Goal: Download file/media

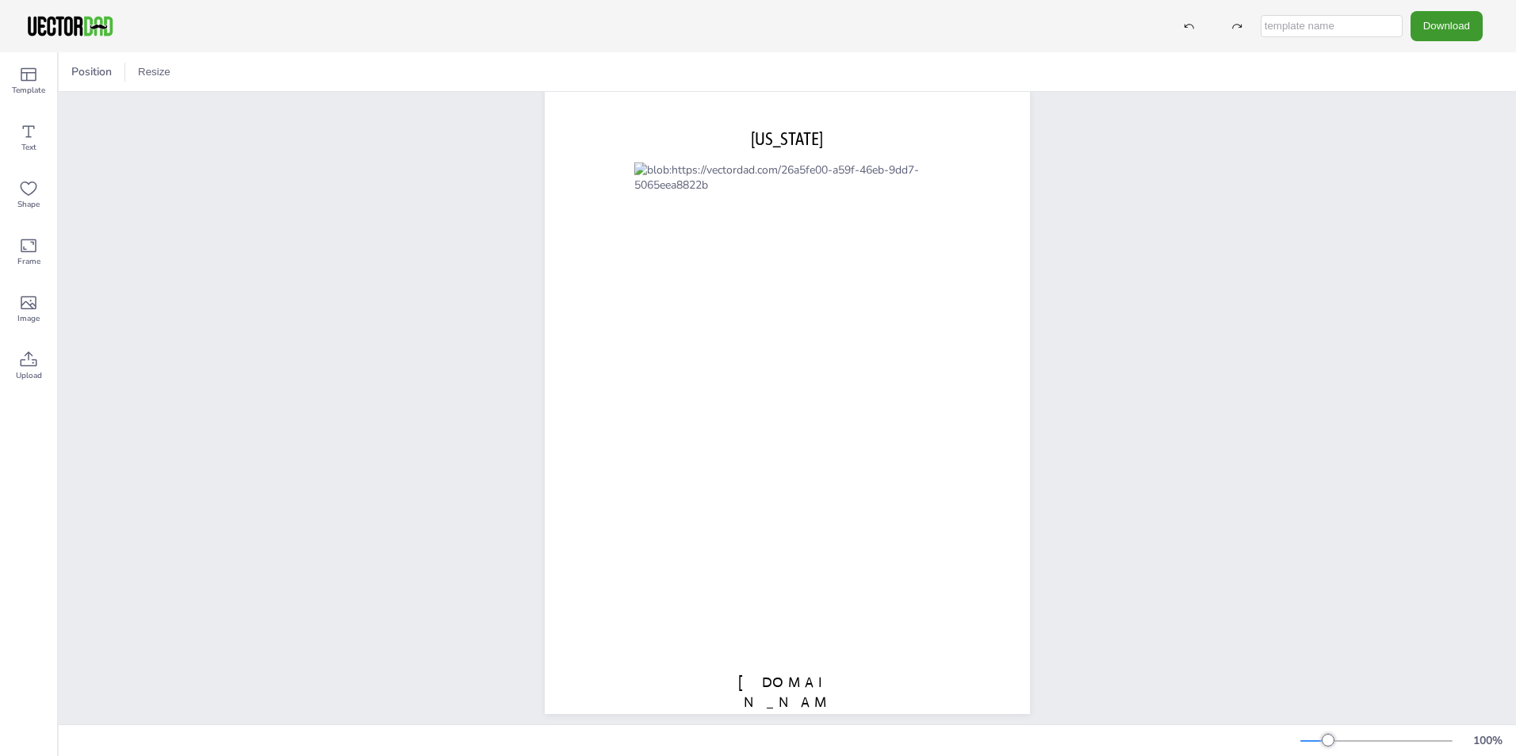
scroll to position [54, 0]
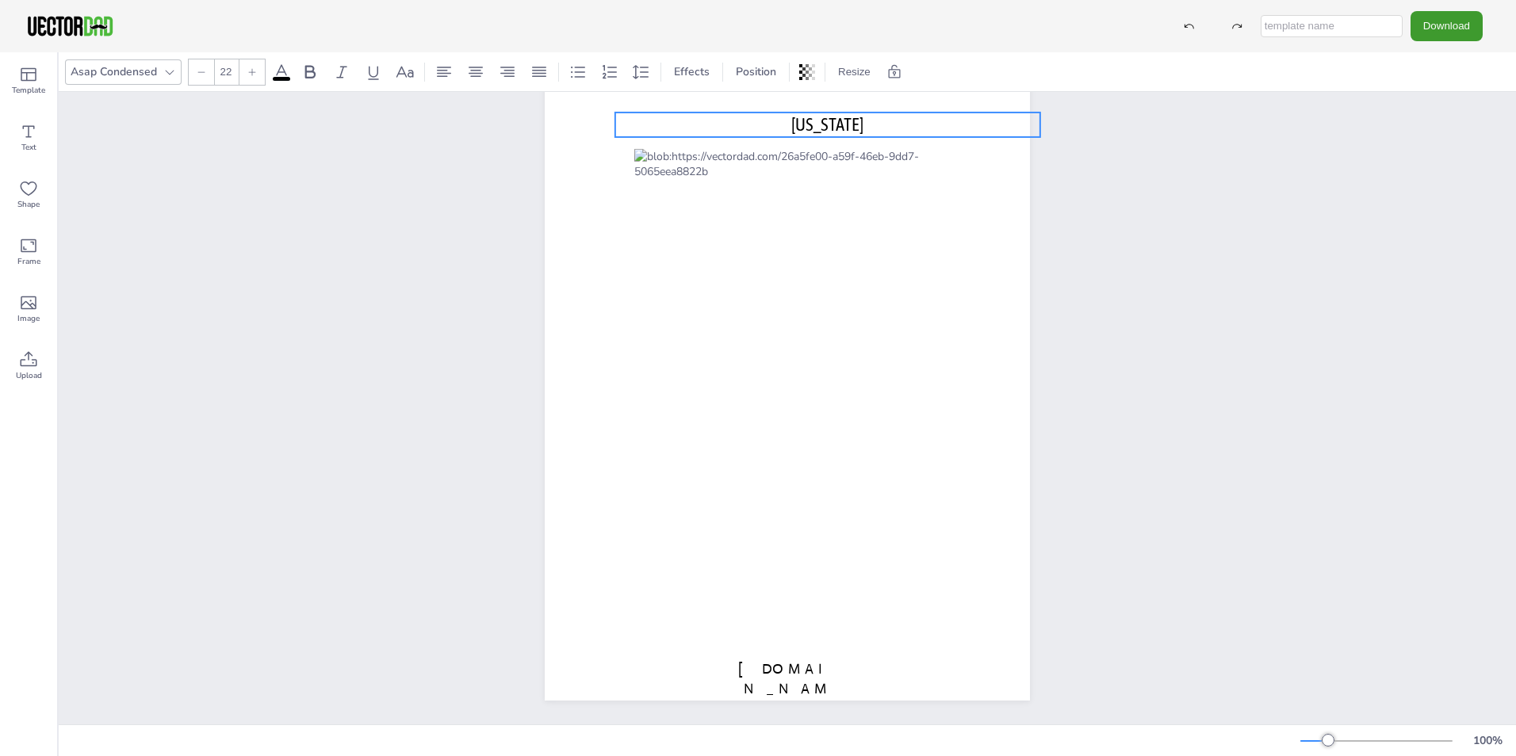
drag, startPoint x: 788, startPoint y: 113, endPoint x: 829, endPoint y: 112, distance: 40.4
click at [829, 114] on span "[US_STATE]" at bounding box center [827, 124] width 72 height 21
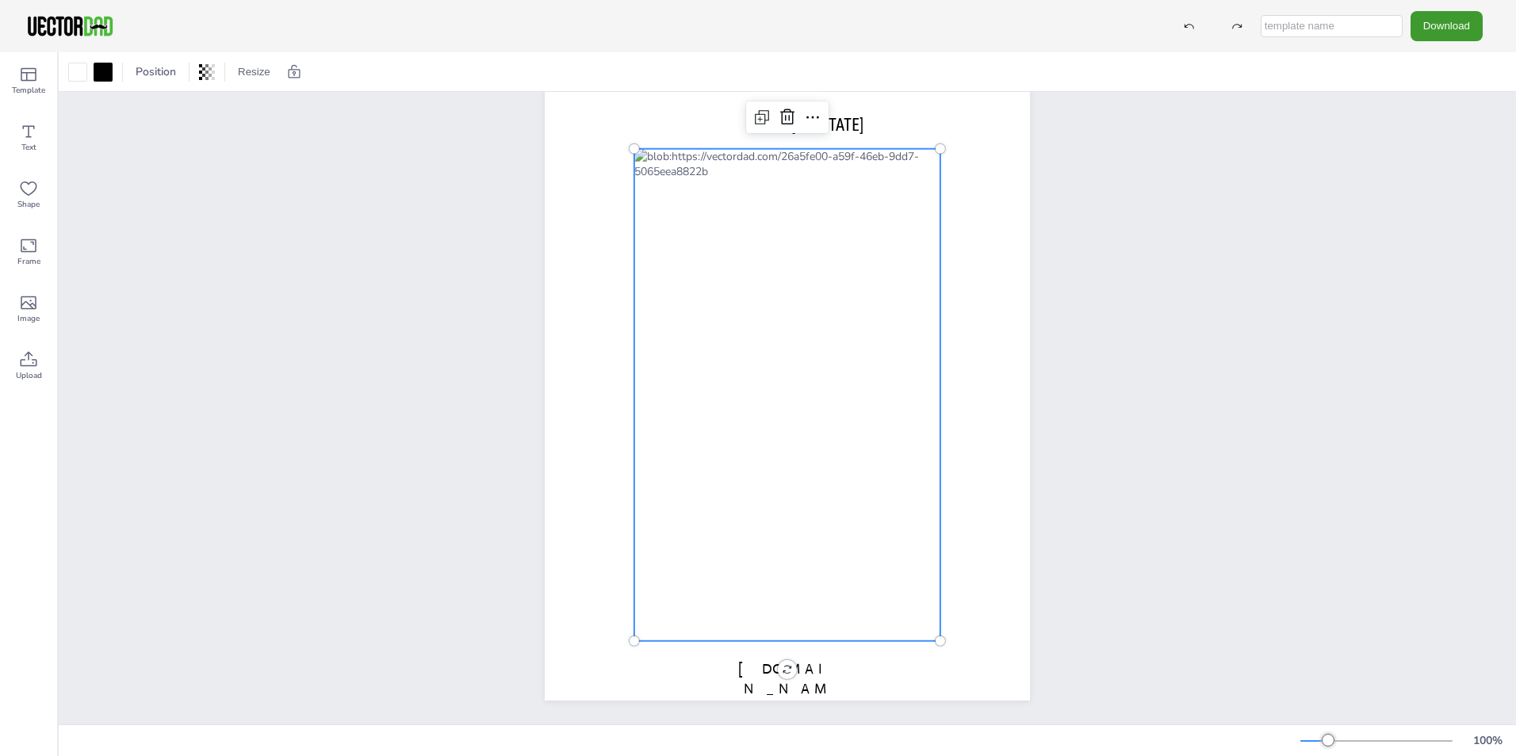
click at [799, 231] on div at bounding box center [787, 395] width 306 height 492
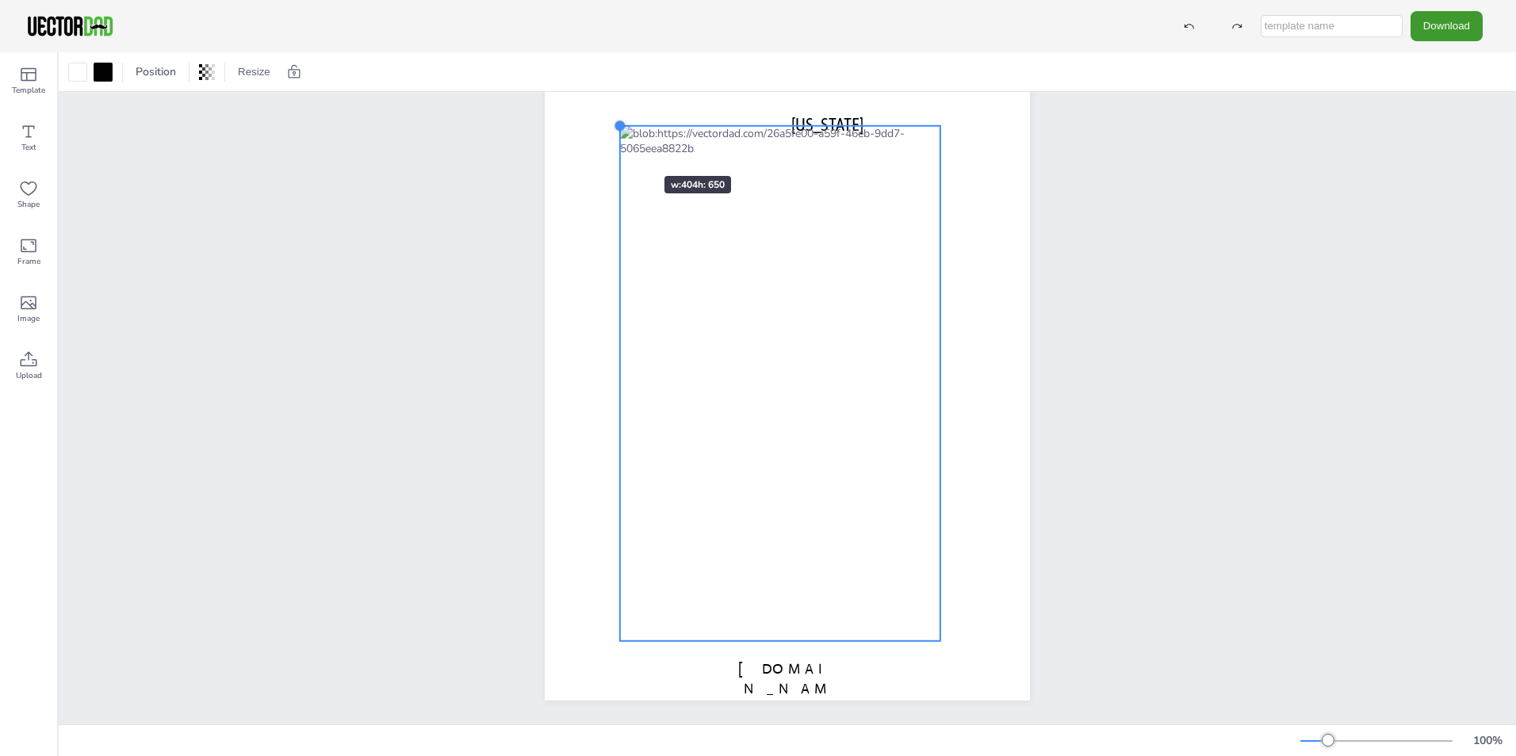
drag, startPoint x: 631, startPoint y: 138, endPoint x: 617, endPoint y: 147, distance: 17.2
click at [617, 147] on div "[DOMAIN_NAME] [US_STATE]" at bounding box center [787, 387] width 485 height 627
click at [816, 664] on span "[DOMAIN_NAME]" at bounding box center [787, 689] width 98 height 57
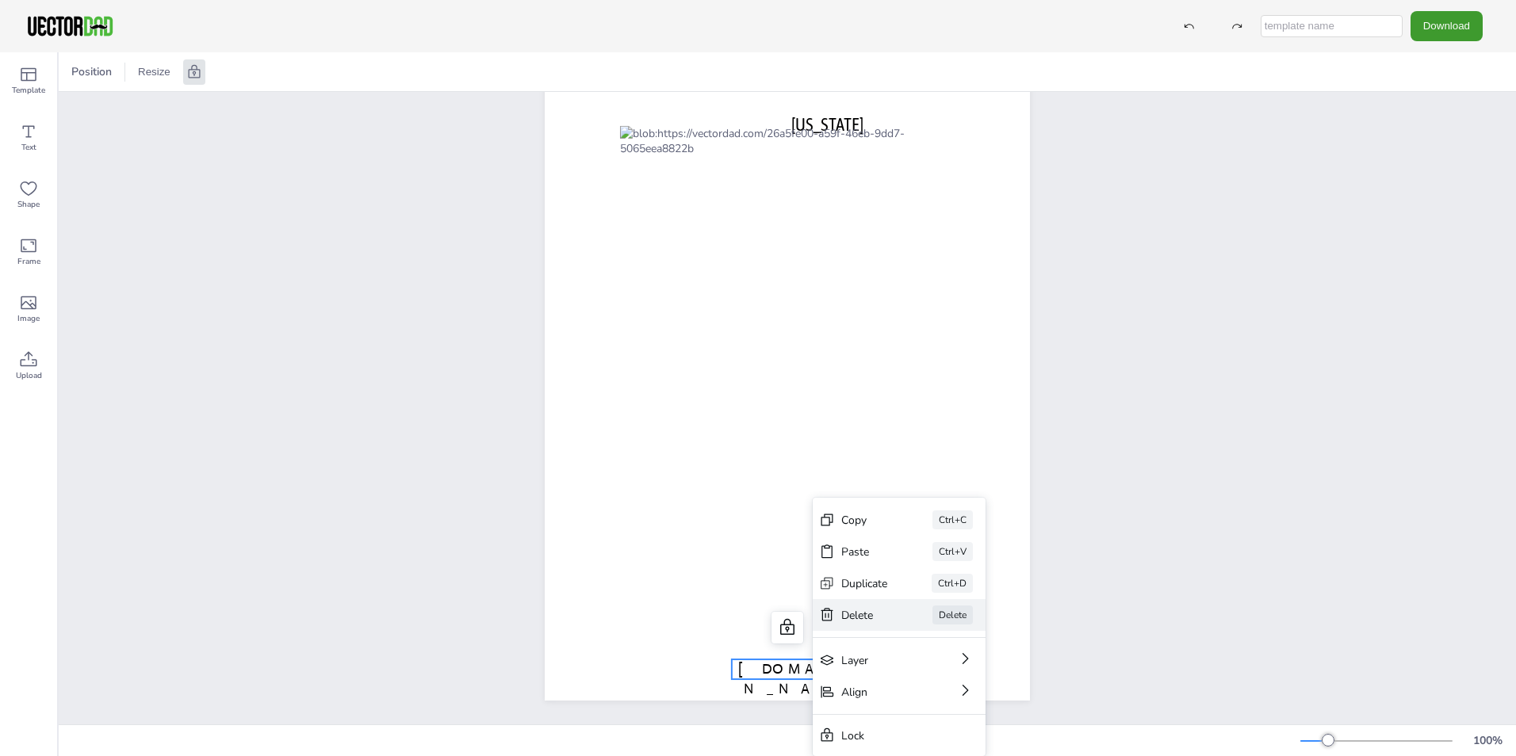
click at [848, 623] on div "[PERSON_NAME]" at bounding box center [899, 615] width 173 height 32
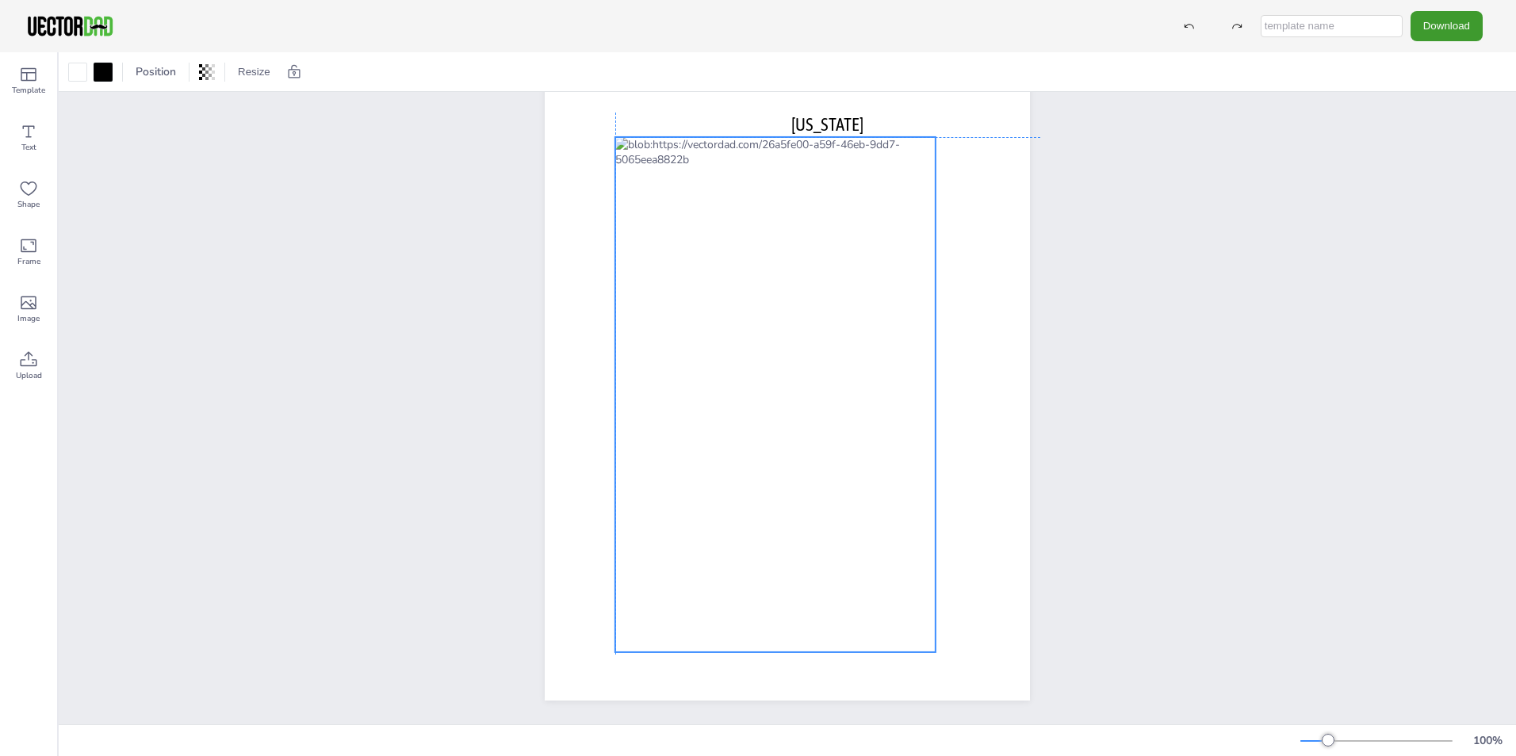
drag, startPoint x: 852, startPoint y: 447, endPoint x: 849, endPoint y: 461, distance: 13.8
click at [849, 461] on div at bounding box center [775, 394] width 320 height 515
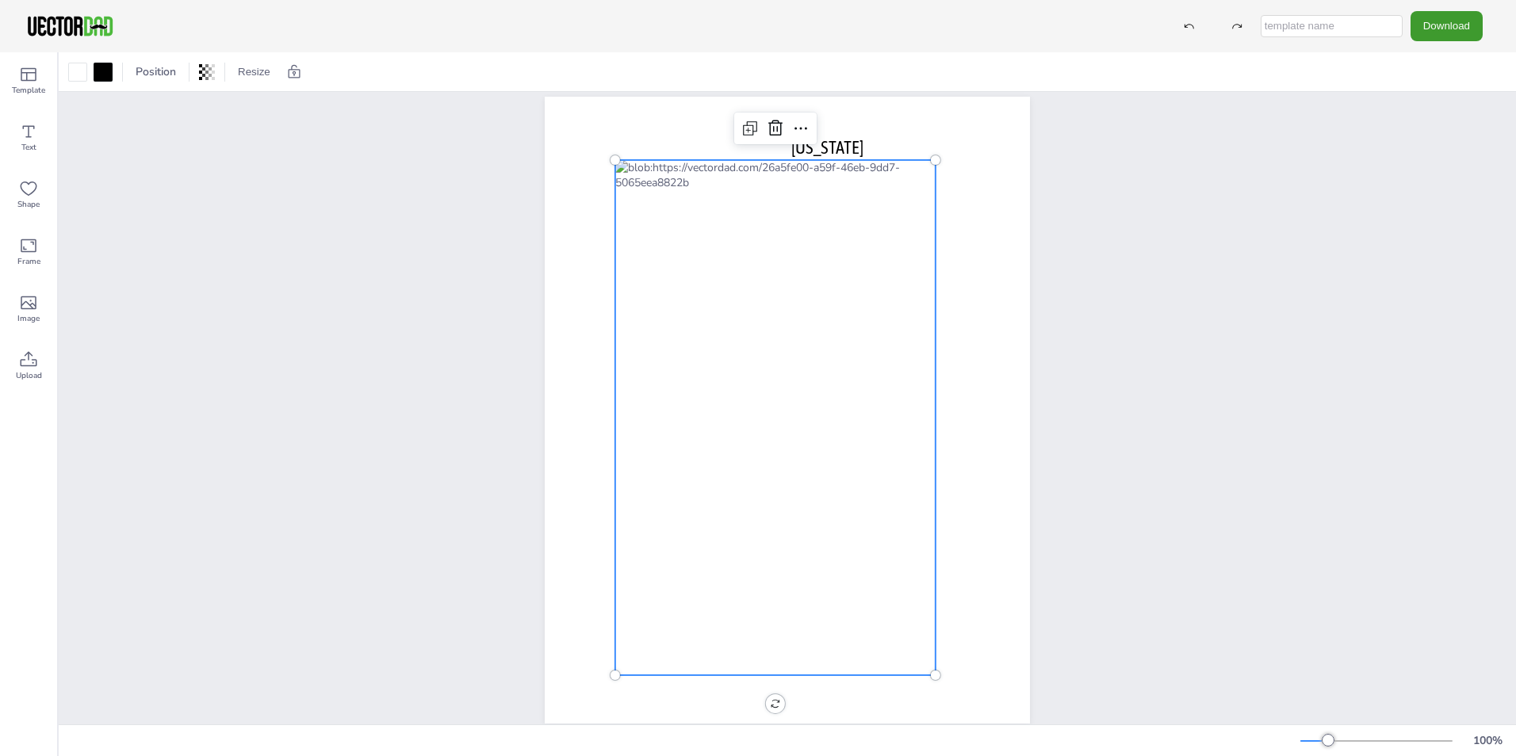
scroll to position [0, 0]
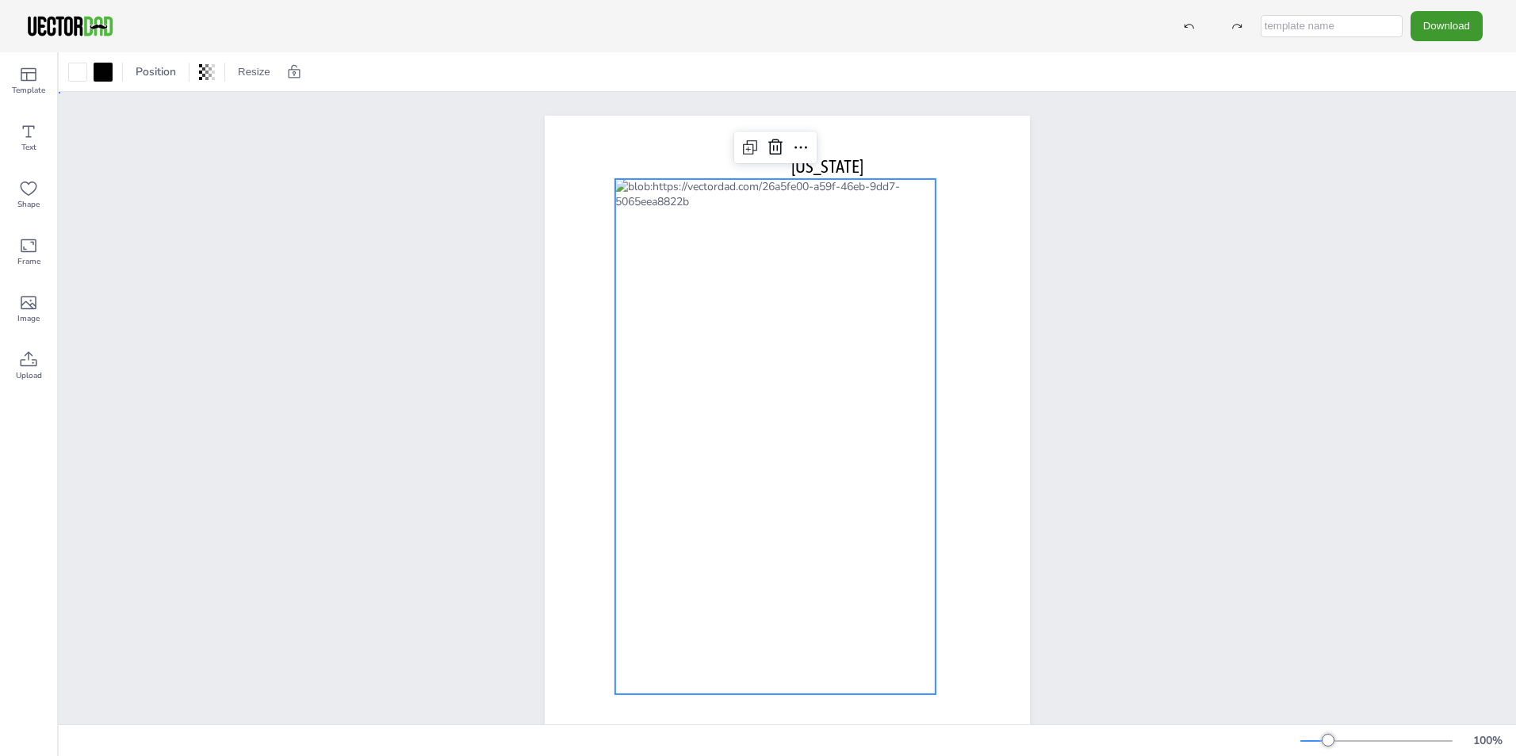
click at [1101, 216] on div "[US_STATE]" at bounding box center [787, 429] width 1457 height 675
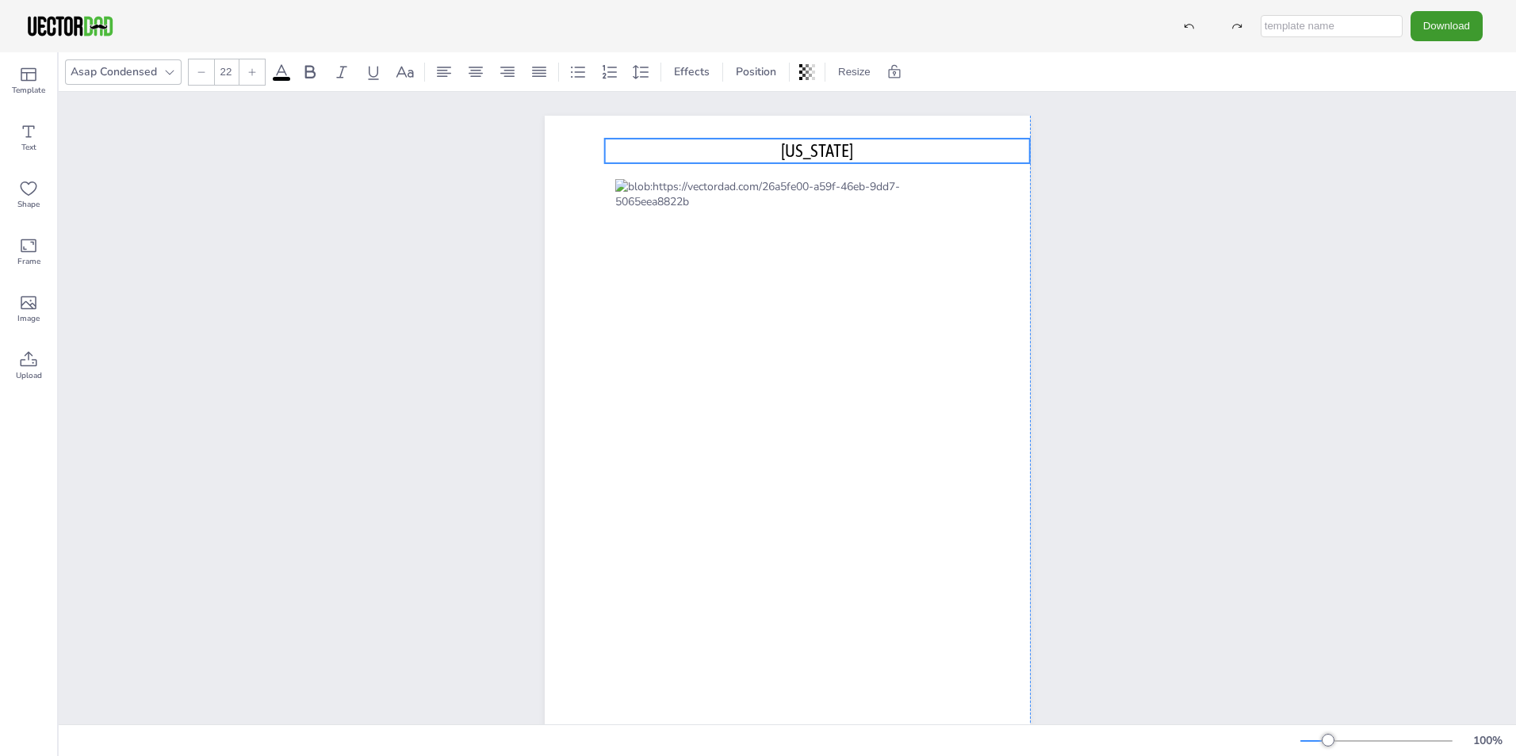
drag, startPoint x: 835, startPoint y: 155, endPoint x: 824, endPoint y: 140, distance: 19.4
click at [824, 140] on span "[US_STATE]" at bounding box center [817, 150] width 72 height 21
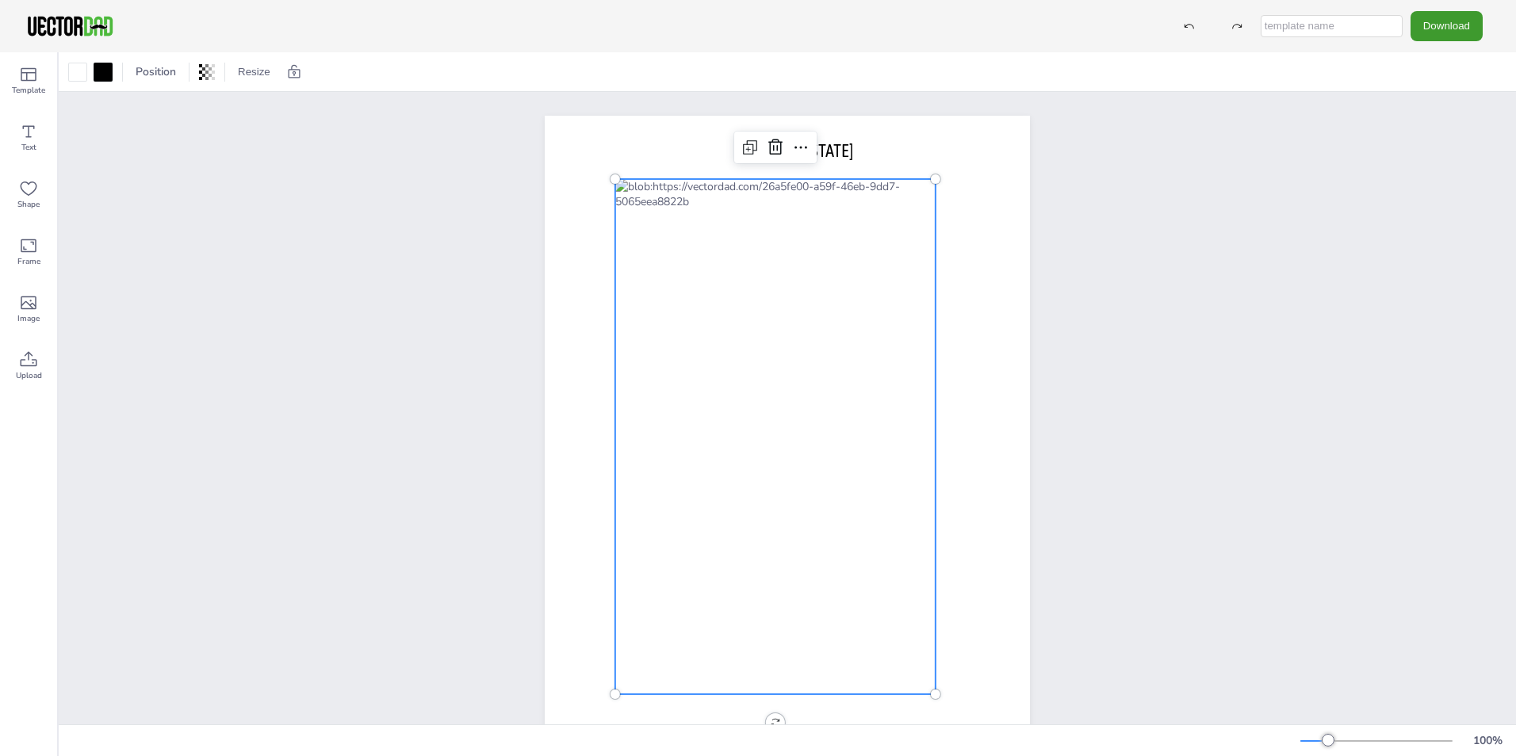
click at [745, 377] on div at bounding box center [775, 436] width 320 height 515
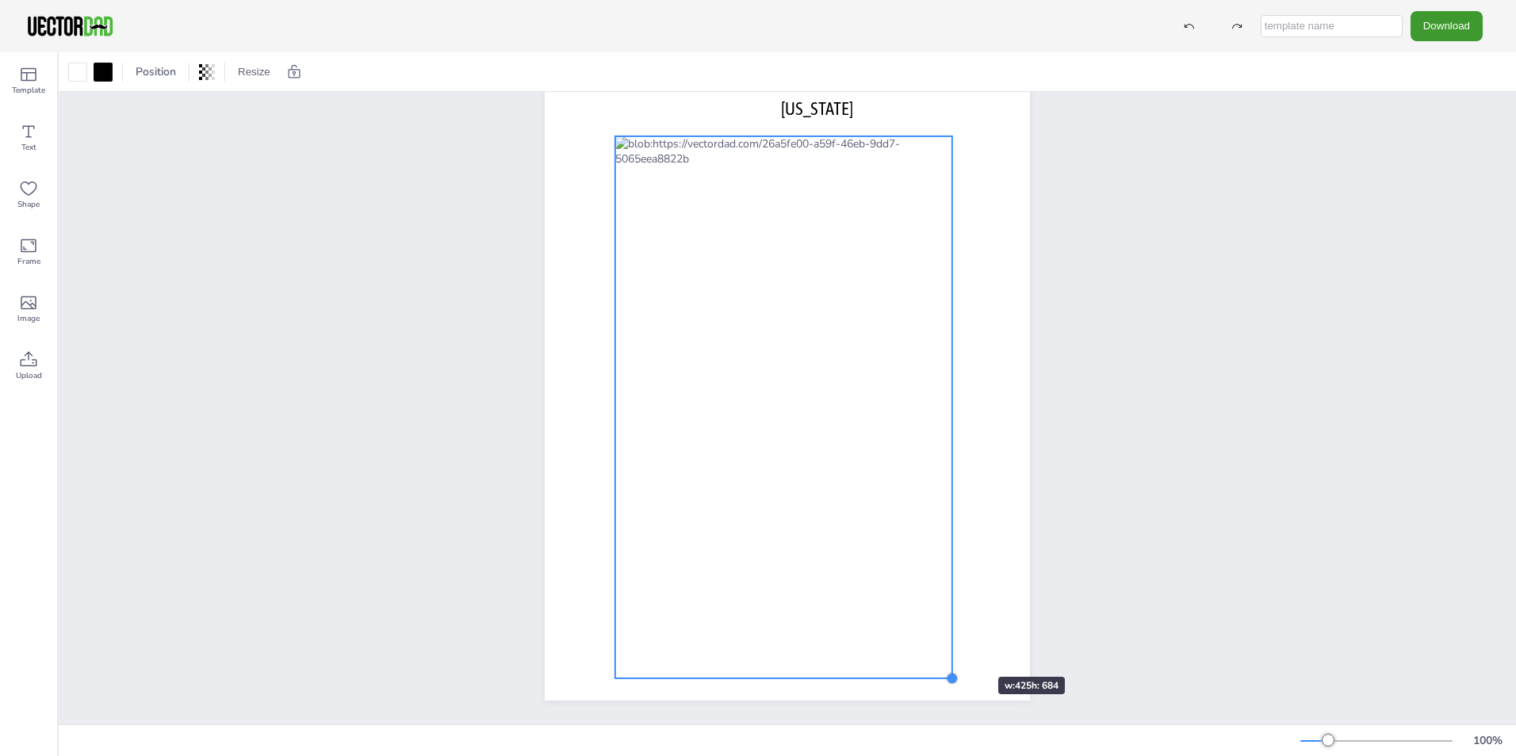
drag, startPoint x: 934, startPoint y: 639, endPoint x: 951, endPoint y: 649, distance: 19.2
click at [951, 649] on div "[US_STATE]" at bounding box center [787, 387] width 485 height 627
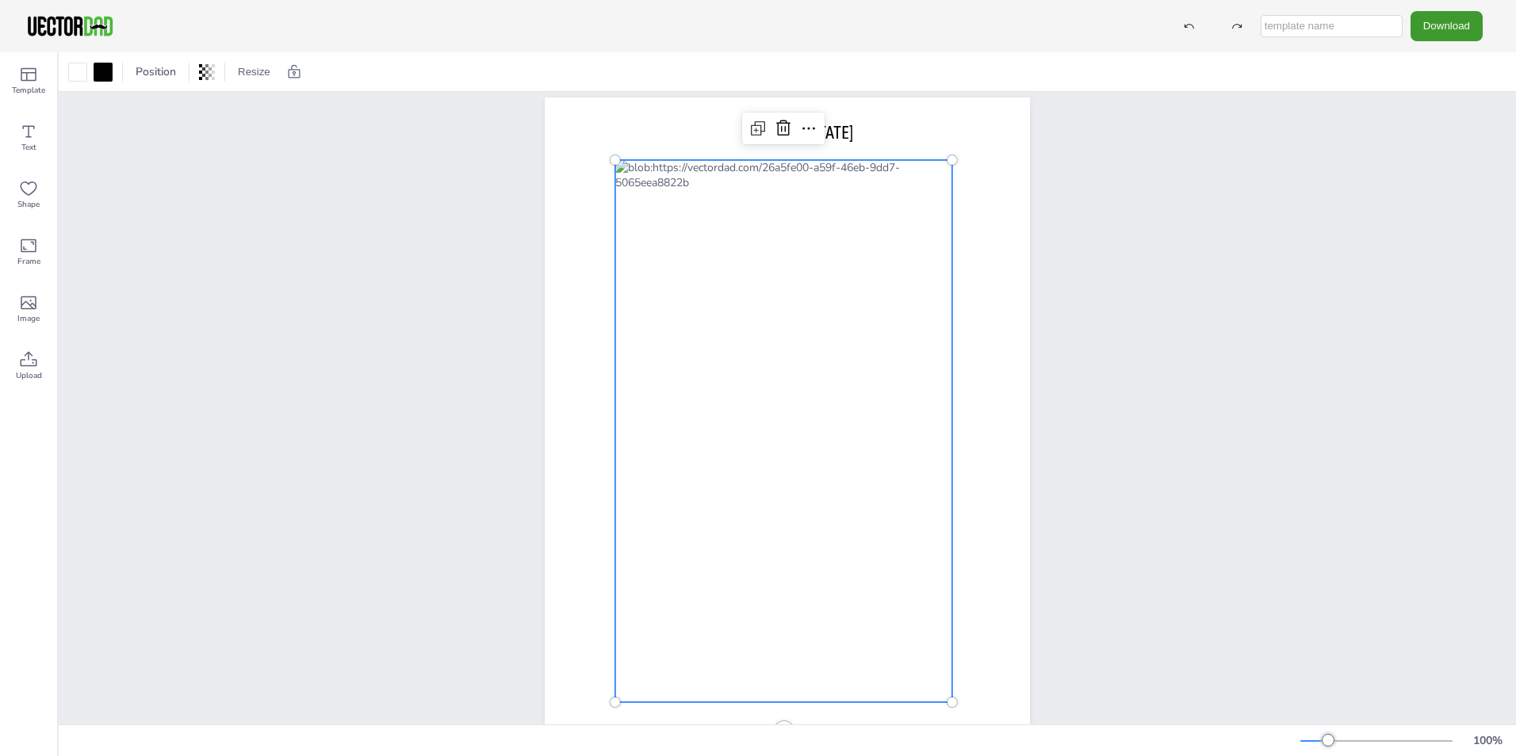
scroll to position [0, 0]
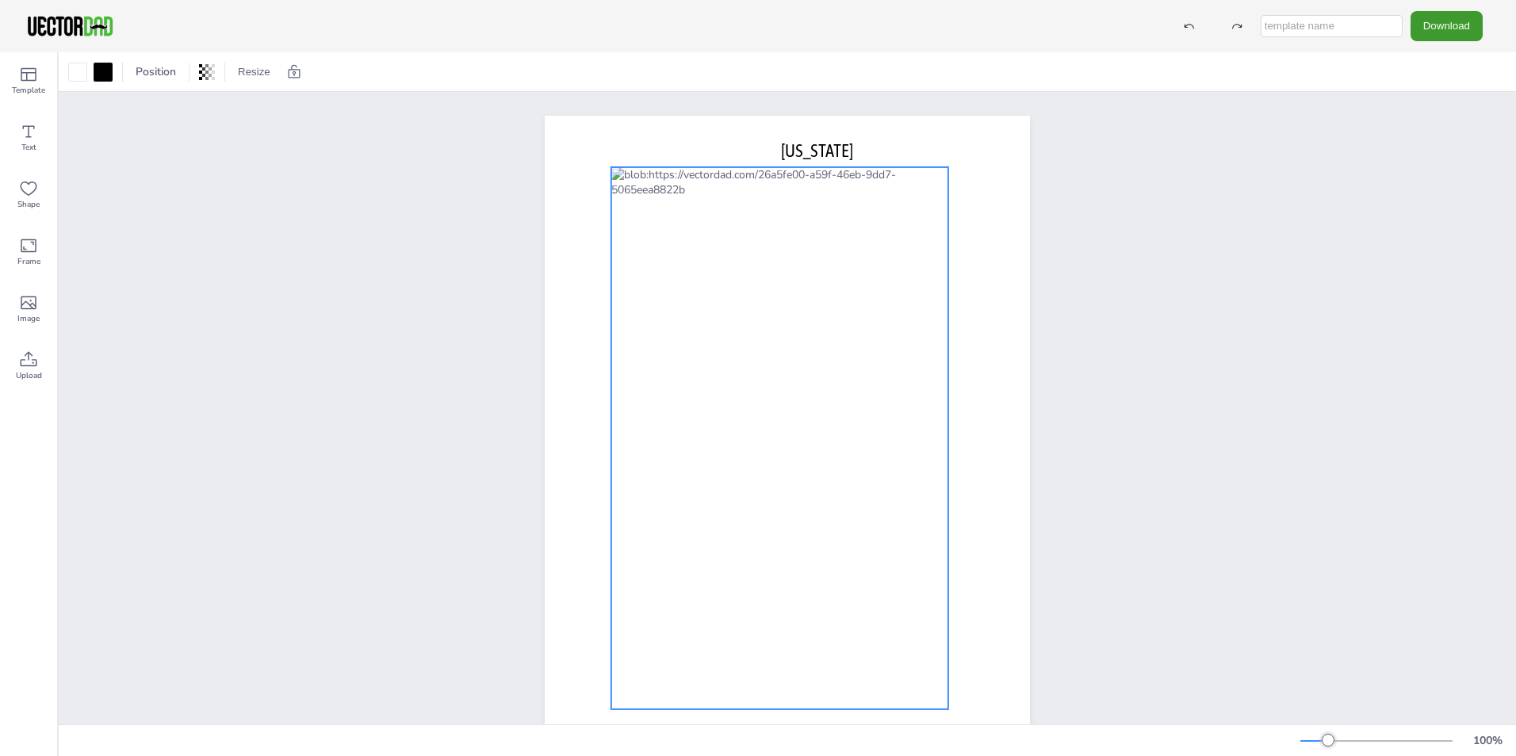
drag, startPoint x: 845, startPoint y: 512, endPoint x: 841, endPoint y: 501, distance: 11.8
click at [841, 501] on div at bounding box center [779, 438] width 337 height 542
click at [1258, 179] on div "[US_STATE]" at bounding box center [787, 429] width 1457 height 675
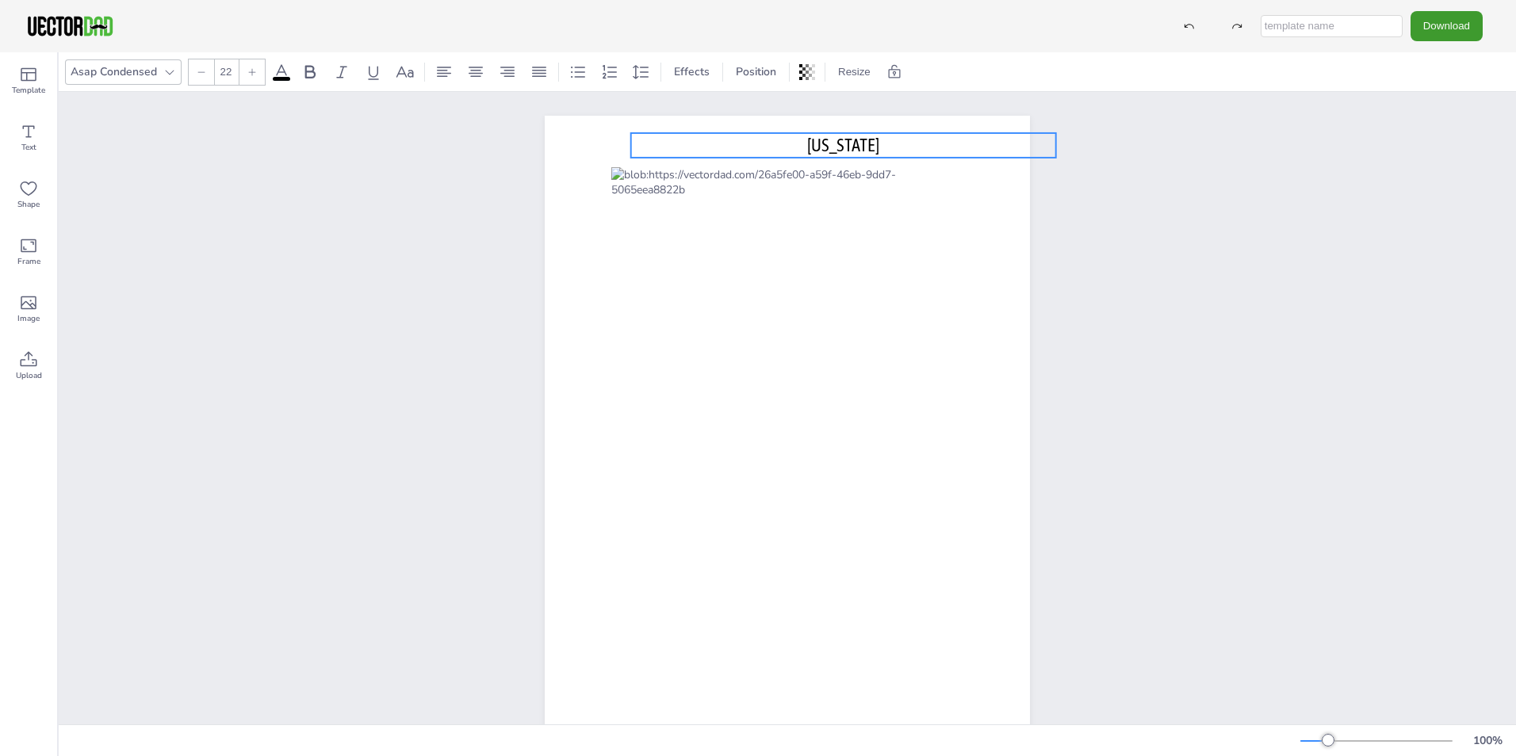
drag, startPoint x: 837, startPoint y: 144, endPoint x: 864, endPoint y: 139, distance: 27.5
click at [864, 139] on span "[US_STATE]" at bounding box center [843, 145] width 72 height 21
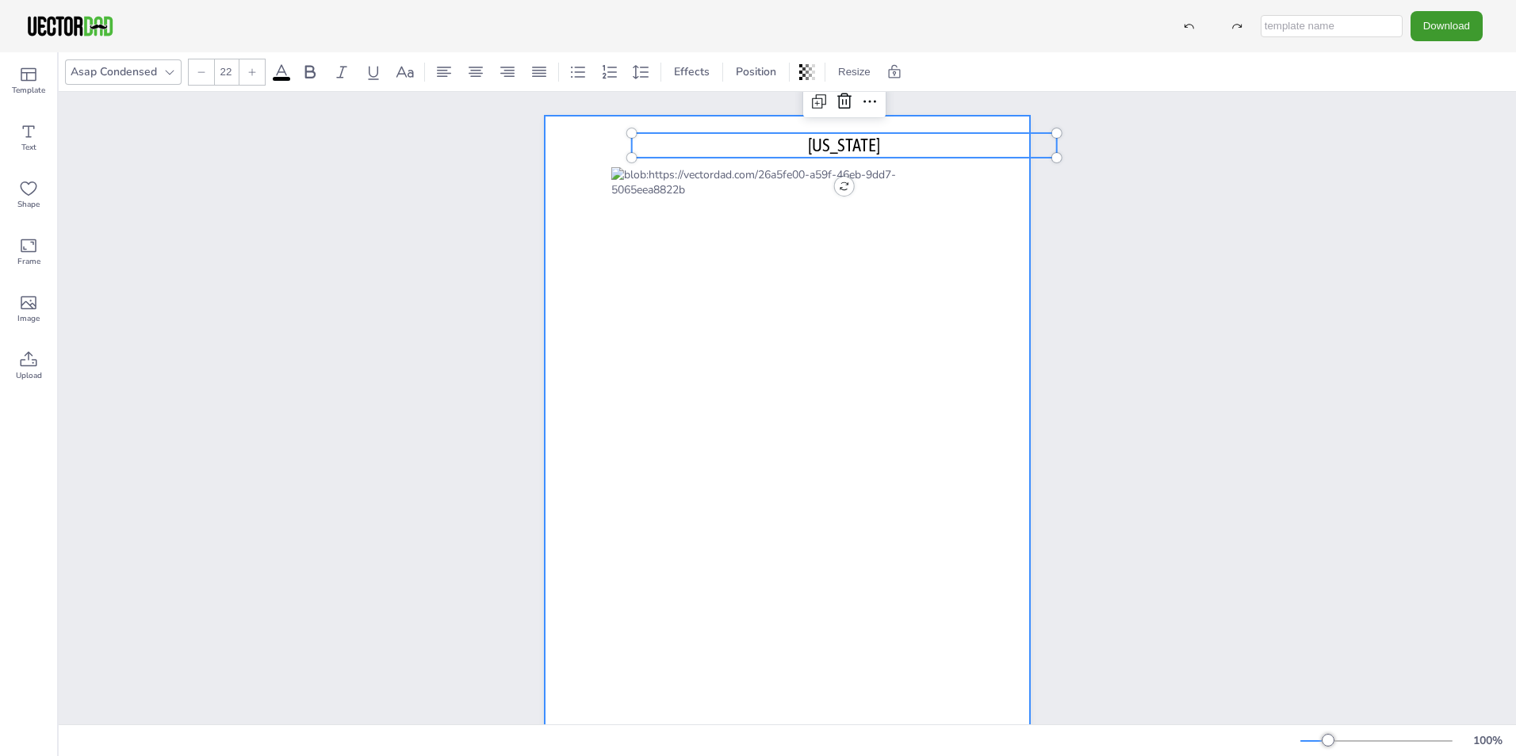
click at [1017, 262] on div at bounding box center [787, 429] width 485 height 627
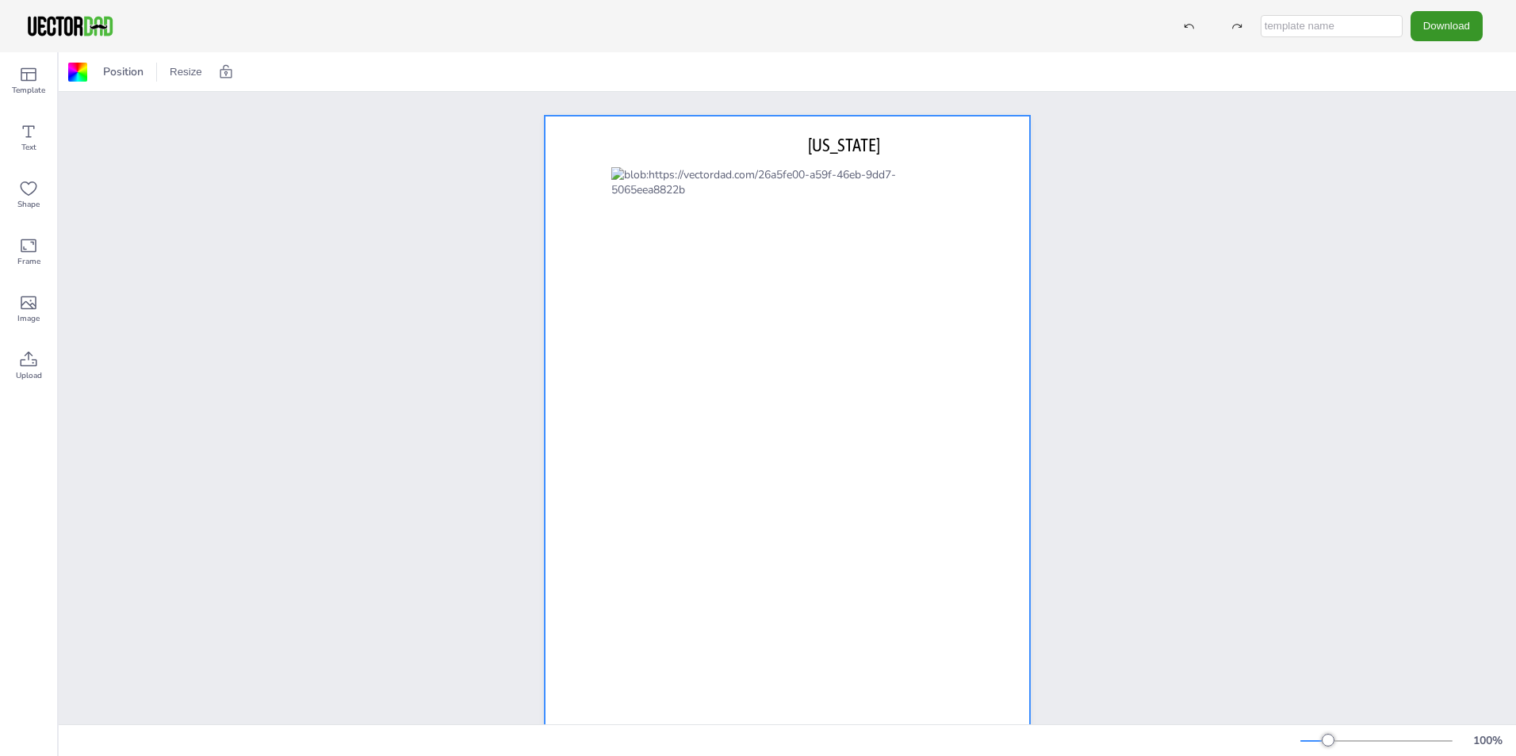
click at [1461, 21] on button "Download" at bounding box center [1447, 25] width 72 height 29
drag, startPoint x: 1282, startPoint y: 155, endPoint x: 1312, endPoint y: 103, distance: 60.0
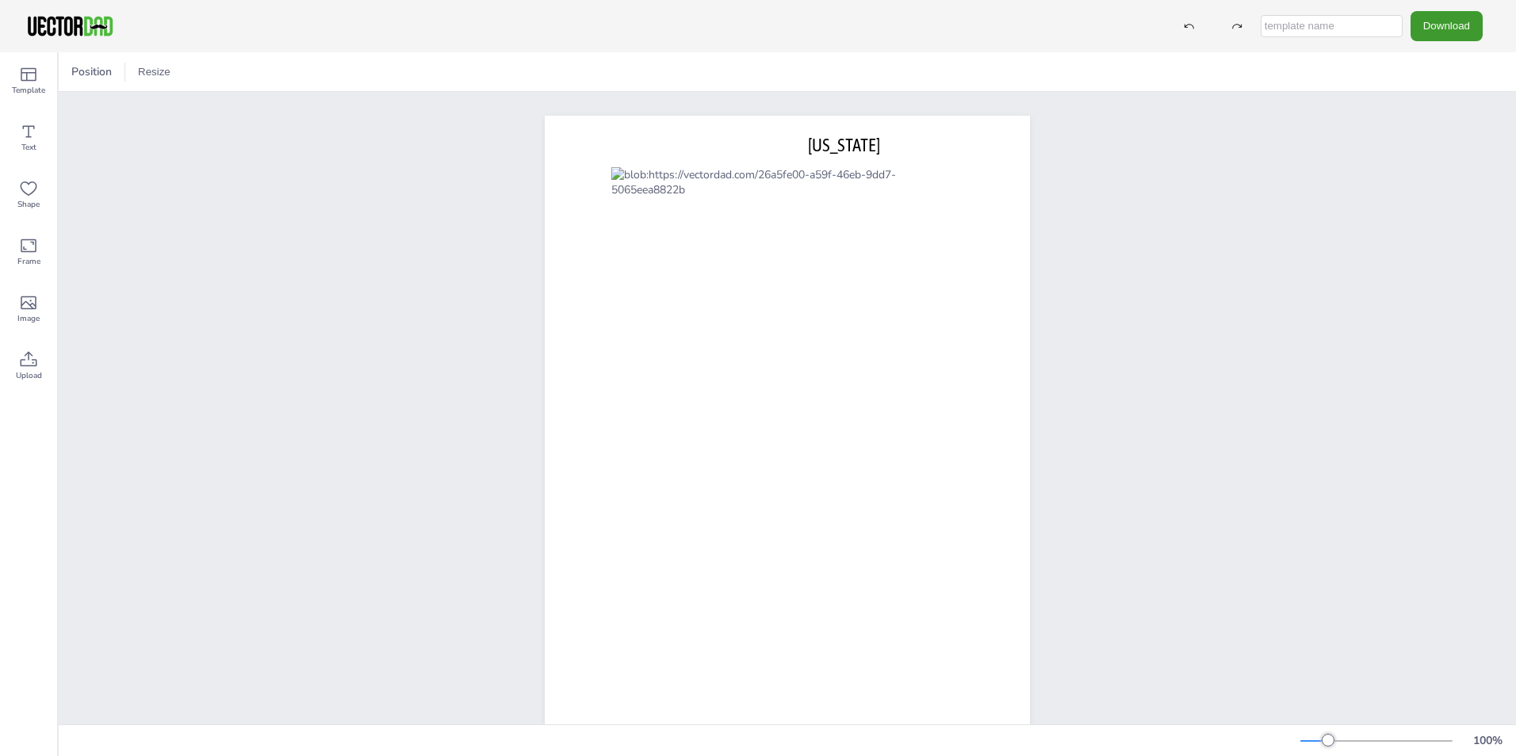
click at [1327, 21] on input "text" at bounding box center [1332, 26] width 142 height 22
type input "MS counties map blank"
click at [1465, 23] on button "Download" at bounding box center [1447, 25] width 72 height 29
click at [1424, 155] on li "SVG" at bounding box center [1451, 161] width 130 height 33
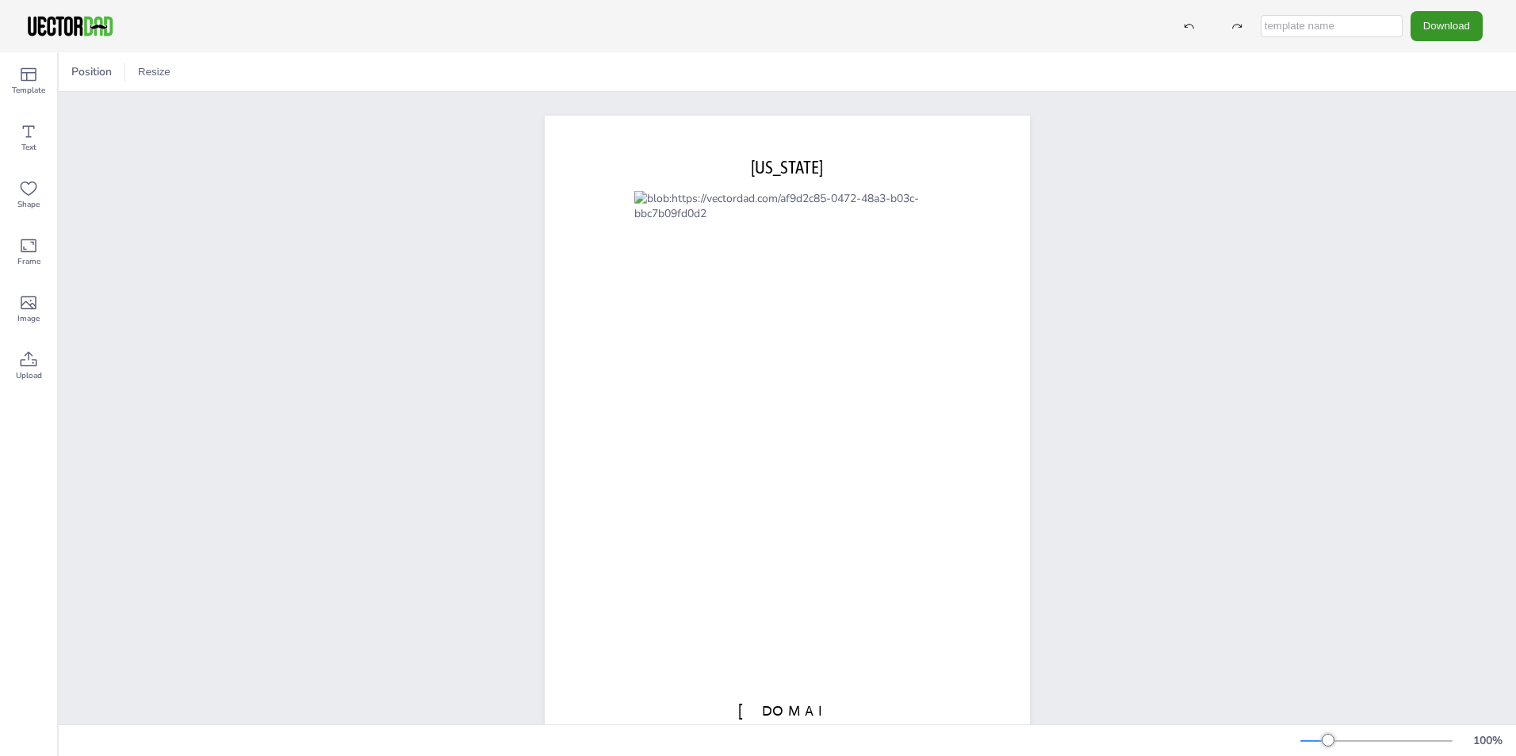
click at [1428, 23] on button "Download" at bounding box center [1447, 25] width 72 height 29
click at [1438, 87] on li "PNG" at bounding box center [1451, 96] width 130 height 33
